Goal: Transaction & Acquisition: Subscribe to service/newsletter

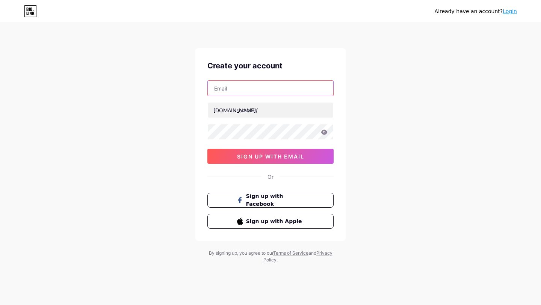
click at [242, 93] on input "text" at bounding box center [271, 88] width 126 height 15
type input "[EMAIL_ADDRESS][DOMAIN_NAME]"
click at [253, 118] on div "[EMAIL_ADDRESS][DOMAIN_NAME] [DOMAIN_NAME]/ 03AFcWeA6KsOqPlz86fPBogTbf4zVKsxDnB…" at bounding box center [270, 121] width 126 height 83
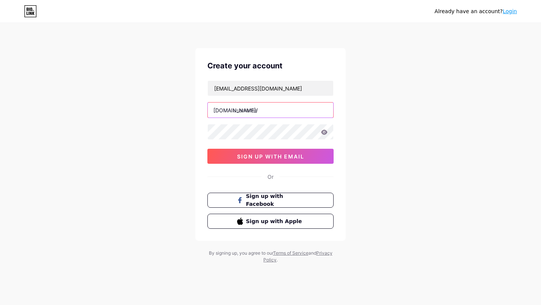
click at [250, 115] on input "text" at bounding box center [271, 110] width 126 height 15
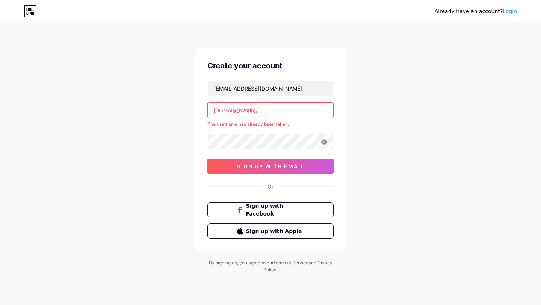
type input "yogalaya"
click at [244, 133] on div "[EMAIL_ADDRESS][DOMAIN_NAME] [DOMAIN_NAME]/ yogalaya The username has already b…" at bounding box center [270, 126] width 126 height 93
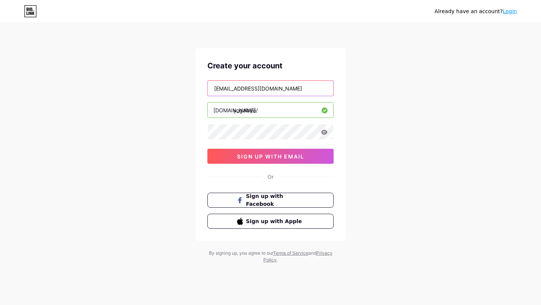
click at [296, 85] on input "[EMAIL_ADDRESS][DOMAIN_NAME]" at bounding box center [271, 88] width 126 height 15
drag, startPoint x: 296, startPoint y: 85, endPoint x: 212, endPoint y: 86, distance: 84.2
click at [212, 86] on input "[EMAIL_ADDRESS][DOMAIN_NAME]" at bounding box center [271, 88] width 126 height 15
type input "b"
type input "a"
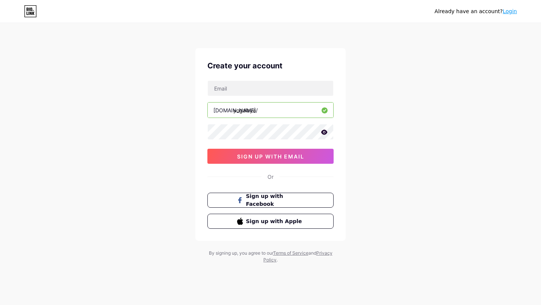
click at [326, 132] on icon at bounding box center [324, 132] width 6 height 5
click at [247, 86] on input "text" at bounding box center [271, 88] width 126 height 15
type input "[EMAIL_ADDRESS][DOMAIN_NAME]"
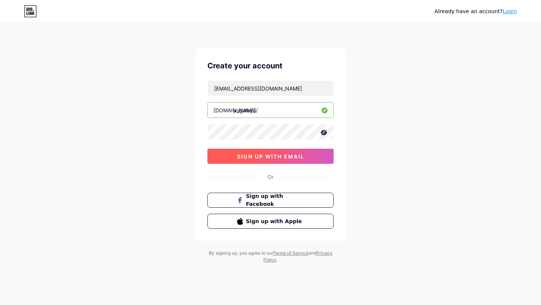
click at [257, 153] on span "sign up with email" at bounding box center [270, 156] width 67 height 6
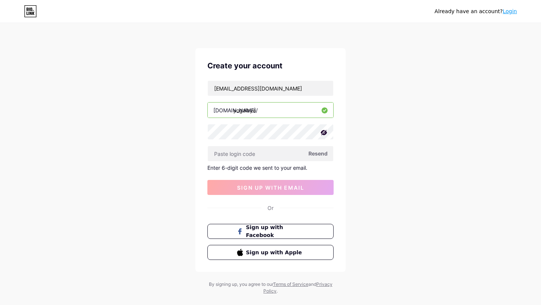
click at [313, 153] on span "Resend" at bounding box center [318, 154] width 19 height 8
paste input "568522"
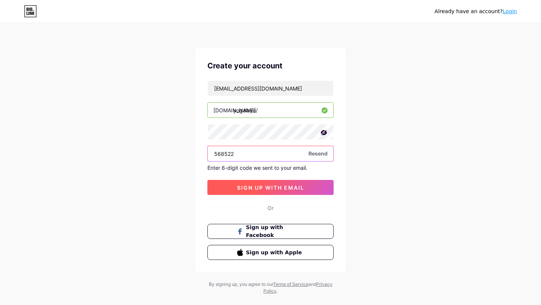
type input "568522"
click at [241, 183] on button "sign up with email" at bounding box center [270, 187] width 126 height 15
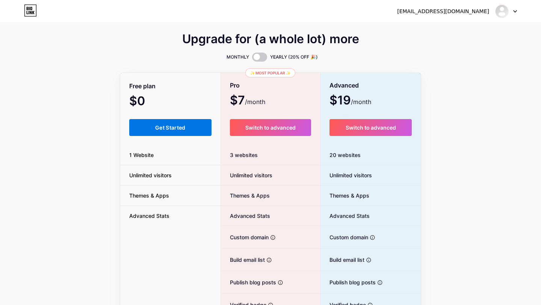
click at [169, 129] on span "Get Started" at bounding box center [170, 127] width 30 height 6
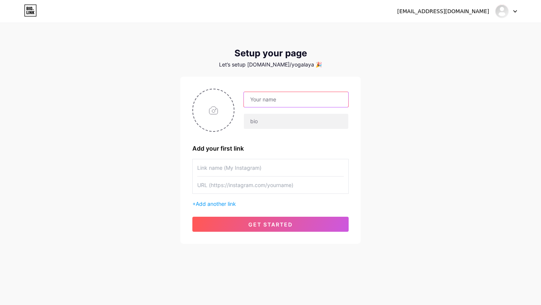
click at [260, 103] on input "text" at bounding box center [296, 99] width 104 height 15
click at [272, 82] on div "Add your first link + Add another link get started" at bounding box center [270, 160] width 180 height 167
click at [217, 204] on span "Add another link" at bounding box center [216, 204] width 40 height 6
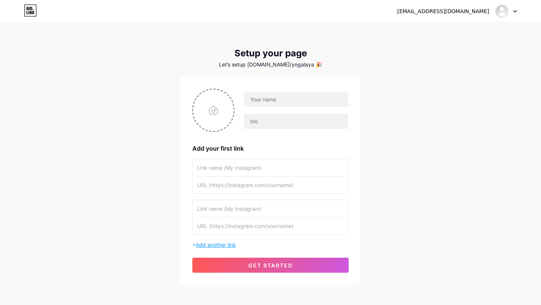
click at [214, 244] on span "Add another link" at bounding box center [216, 245] width 40 height 6
